Goal: Task Accomplishment & Management: Manage account settings

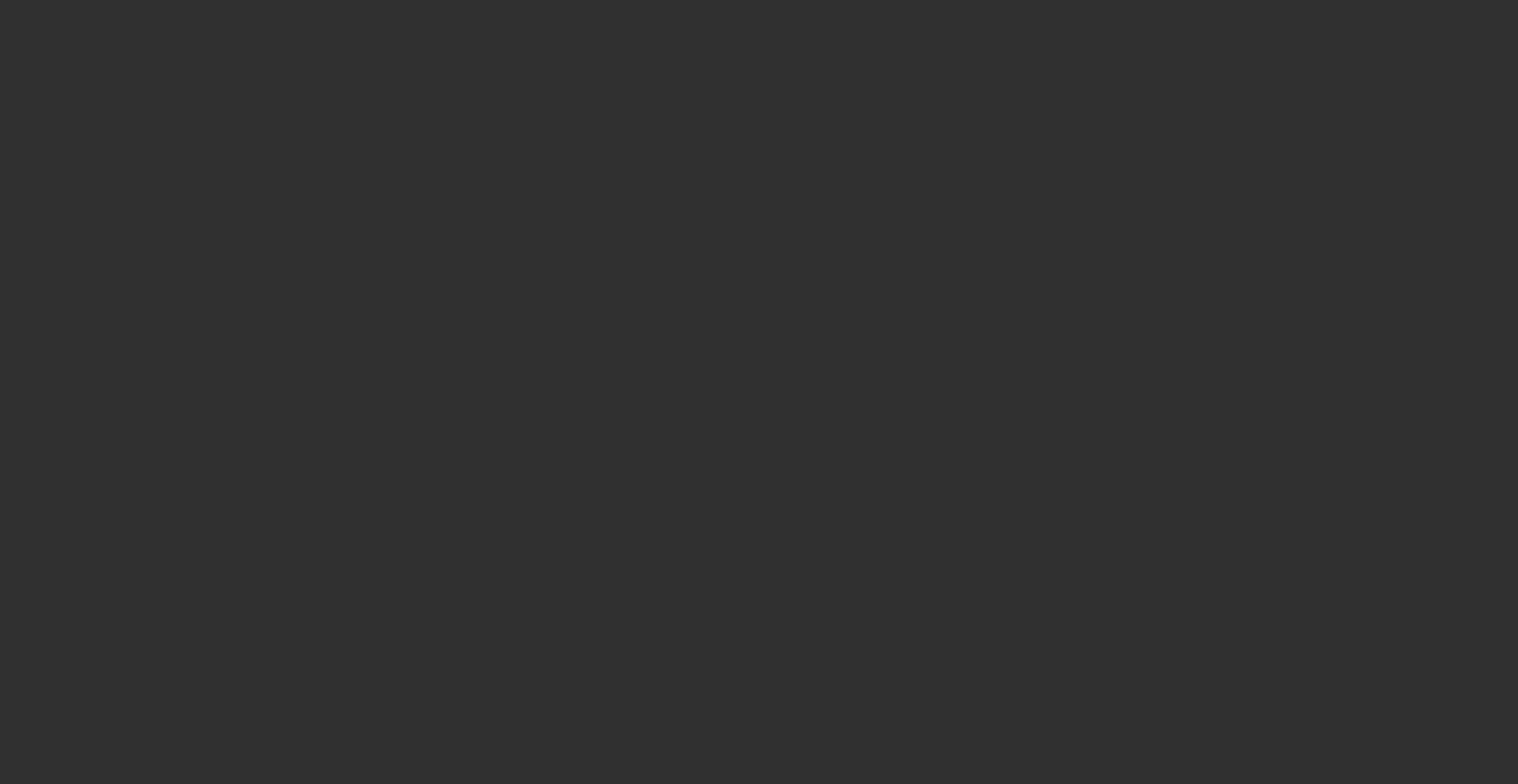
select select "10"
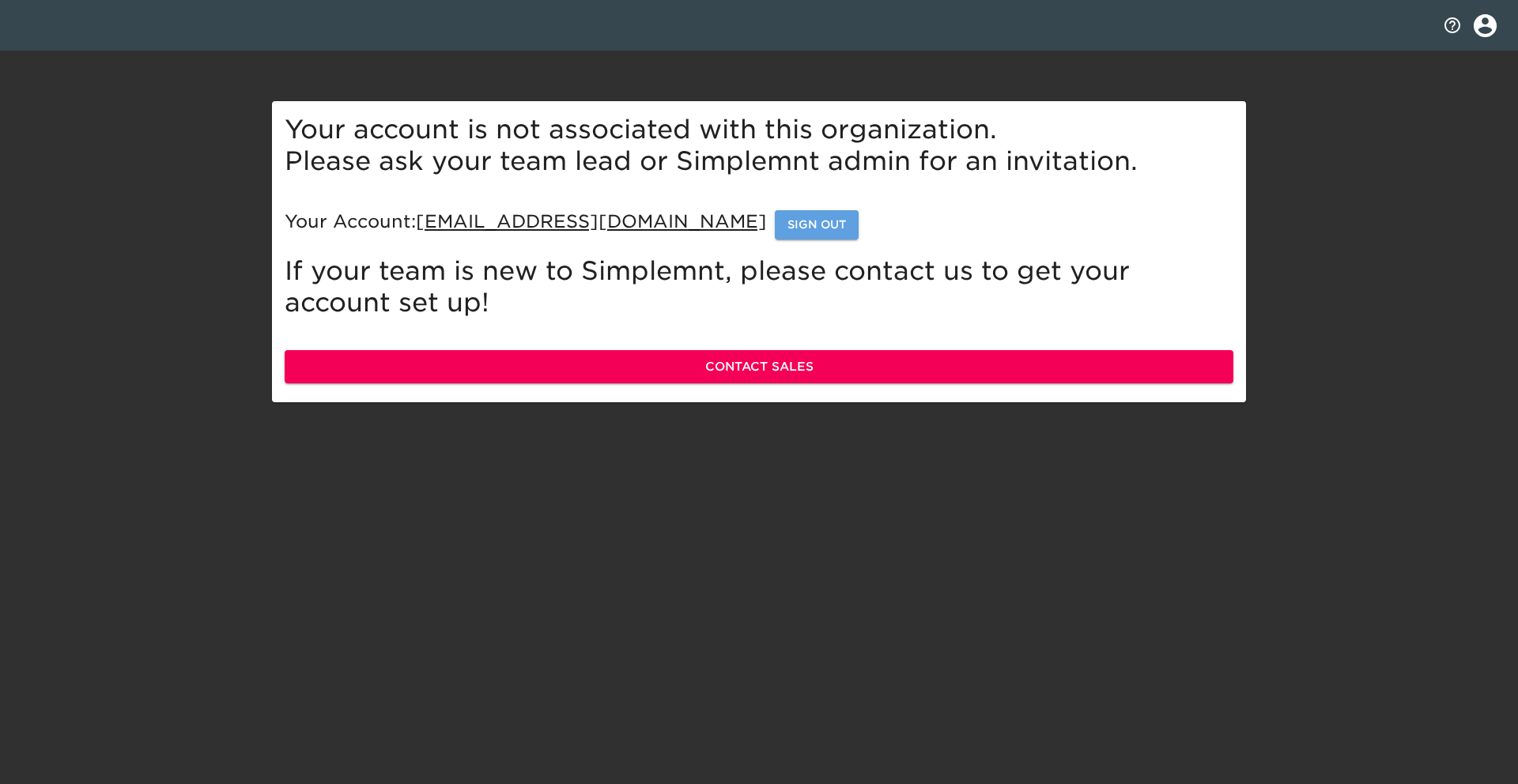
click at [788, 216] on span "Sign Out" at bounding box center [817, 224] width 59 height 20
